Goal: Find specific page/section: Find specific page/section

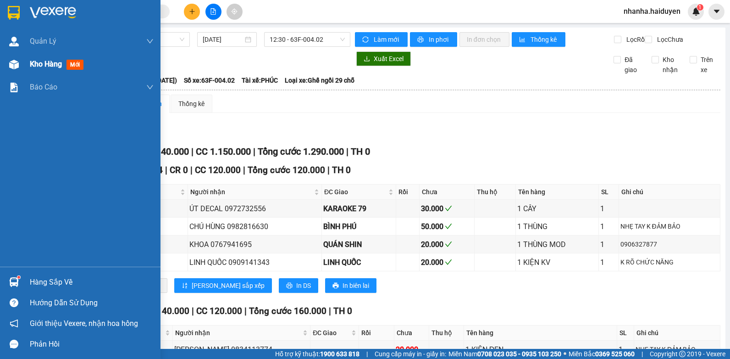
click at [34, 66] on span "Kho hàng" at bounding box center [46, 64] width 32 height 9
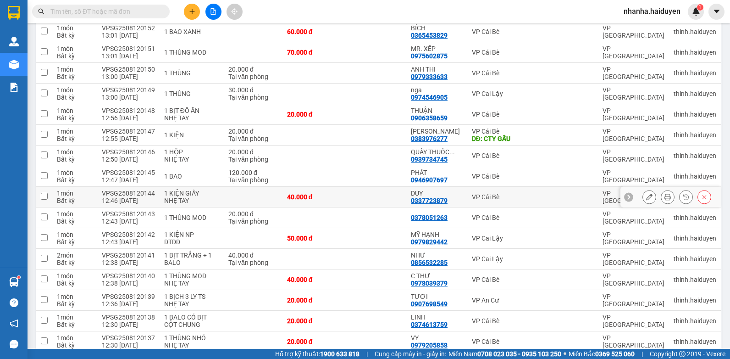
scroll to position [84, 0]
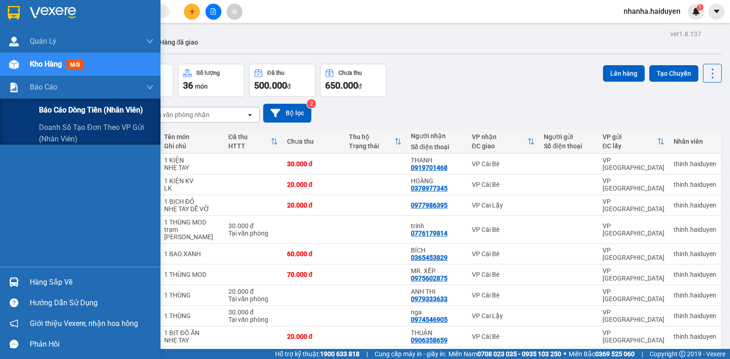
click at [42, 106] on span "Báo cáo dòng tiền (nhân viên)" at bounding box center [91, 109] width 104 height 11
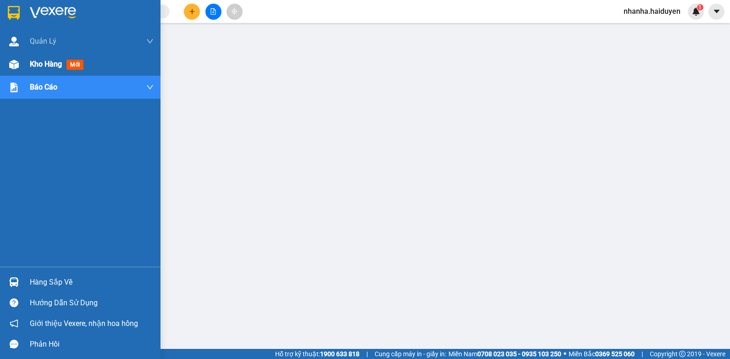
click at [19, 61] on div at bounding box center [14, 64] width 16 height 16
